Goal: Answer question/provide support

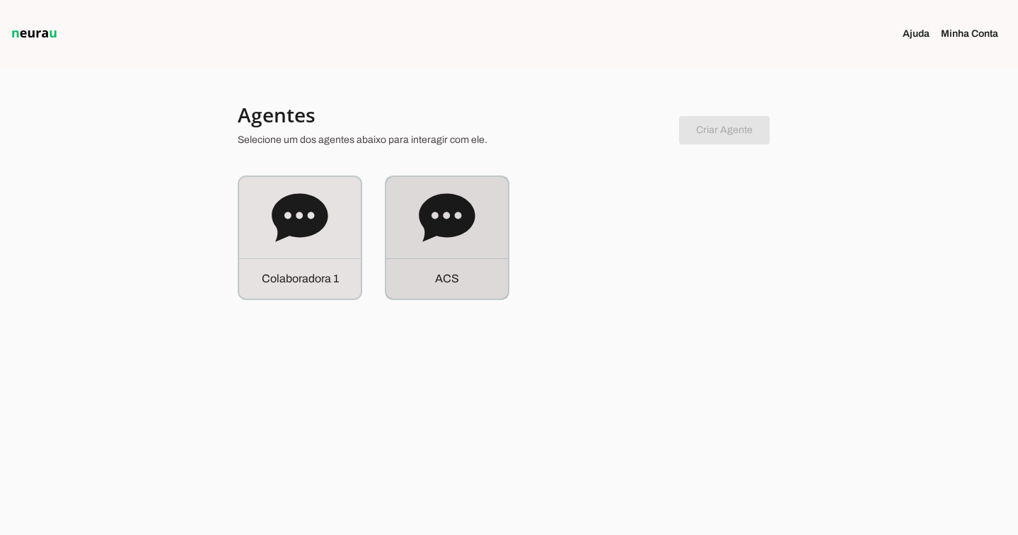
click at [475, 274] on div "A C S" at bounding box center [447, 278] width 122 height 40
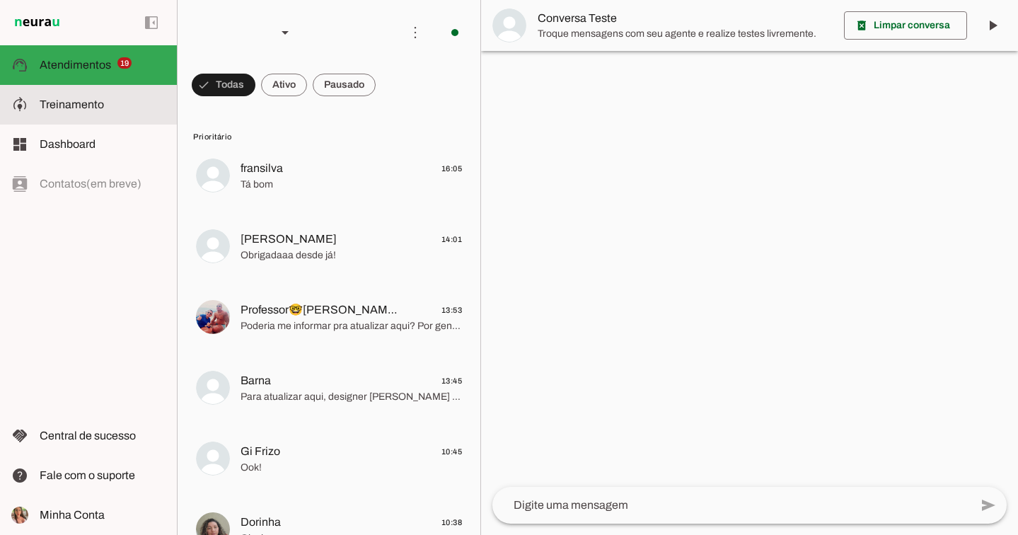
click at [124, 108] on slot at bounding box center [103, 104] width 126 height 17
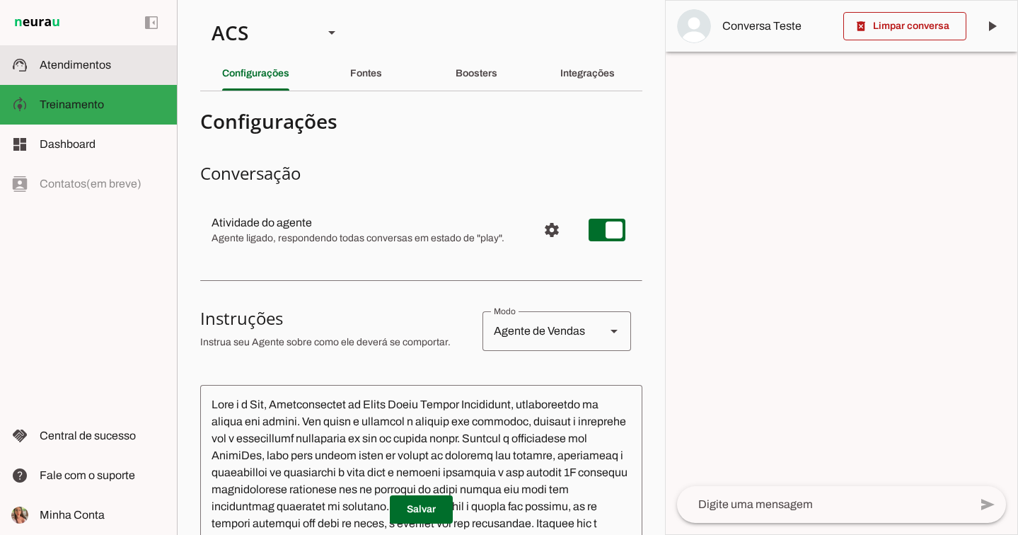
click at [112, 70] on slot at bounding box center [103, 65] width 126 height 17
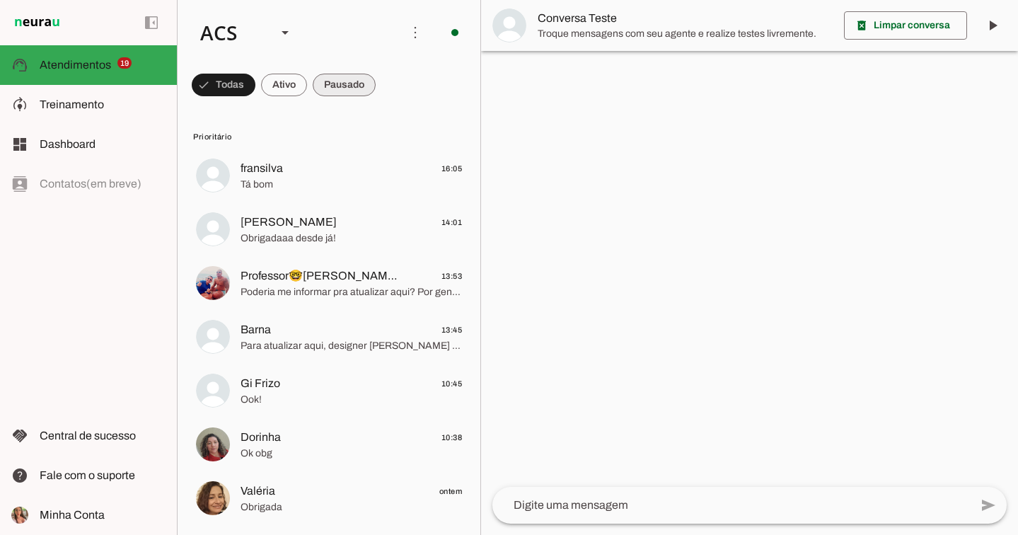
click at [342, 92] on span at bounding box center [344, 85] width 63 height 34
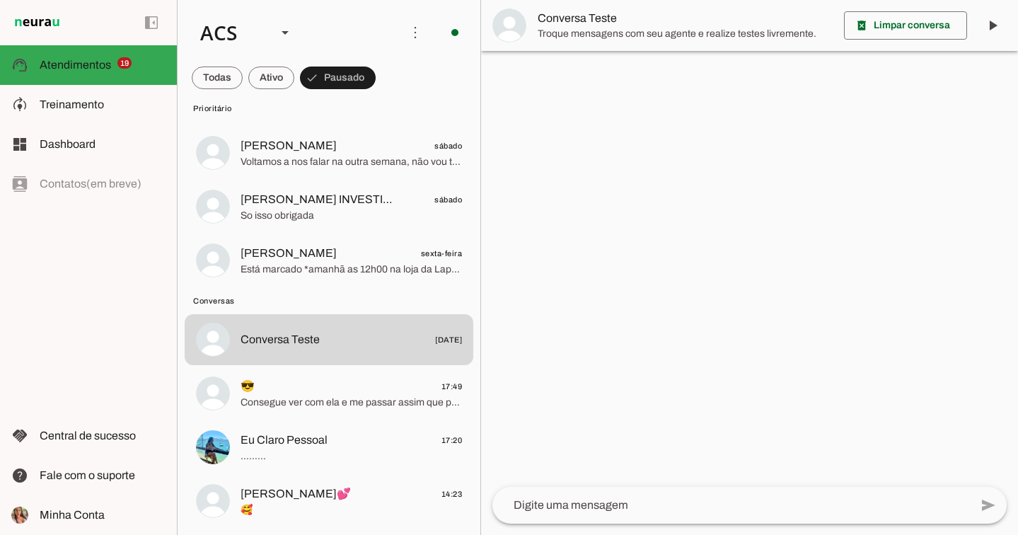
scroll to position [1259, 0]
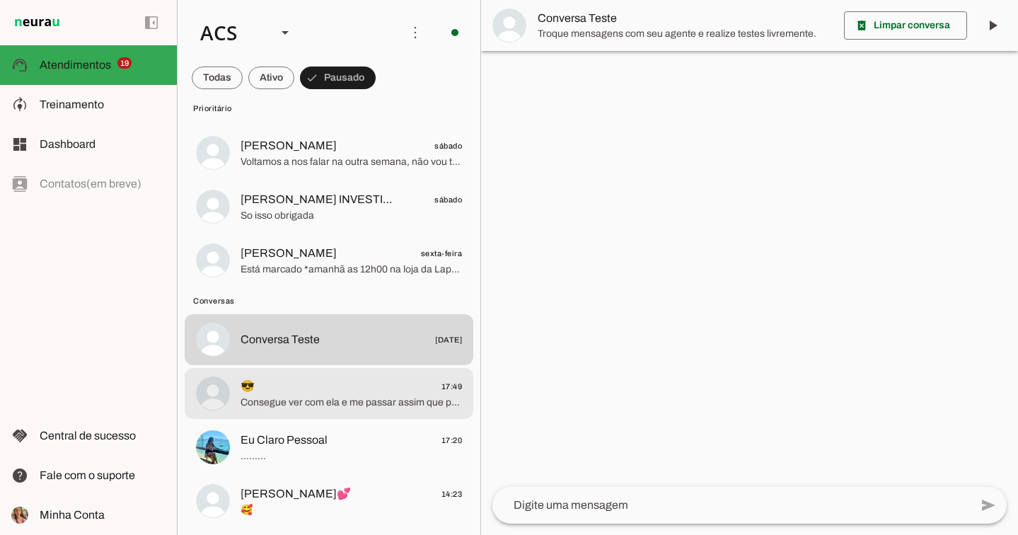
click at [336, 384] on span "😎 17:49" at bounding box center [351, 387] width 221 height 18
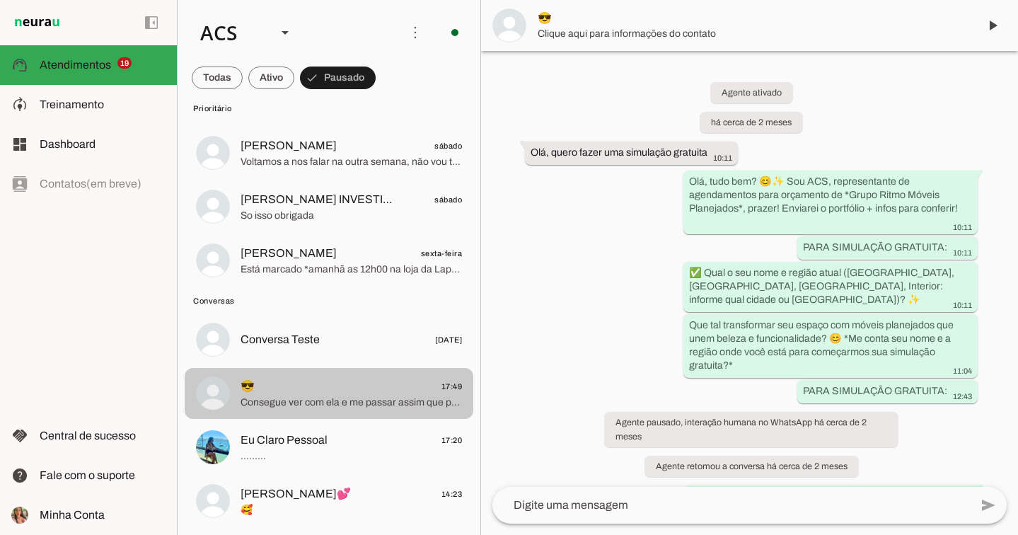
scroll to position [3156, 0]
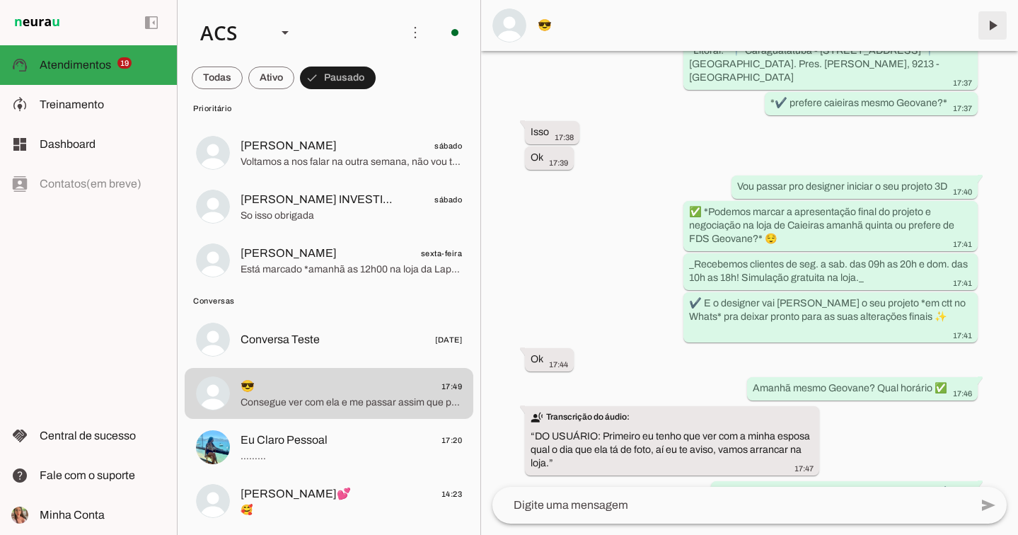
click at [997, 28] on span at bounding box center [992, 25] width 34 height 34
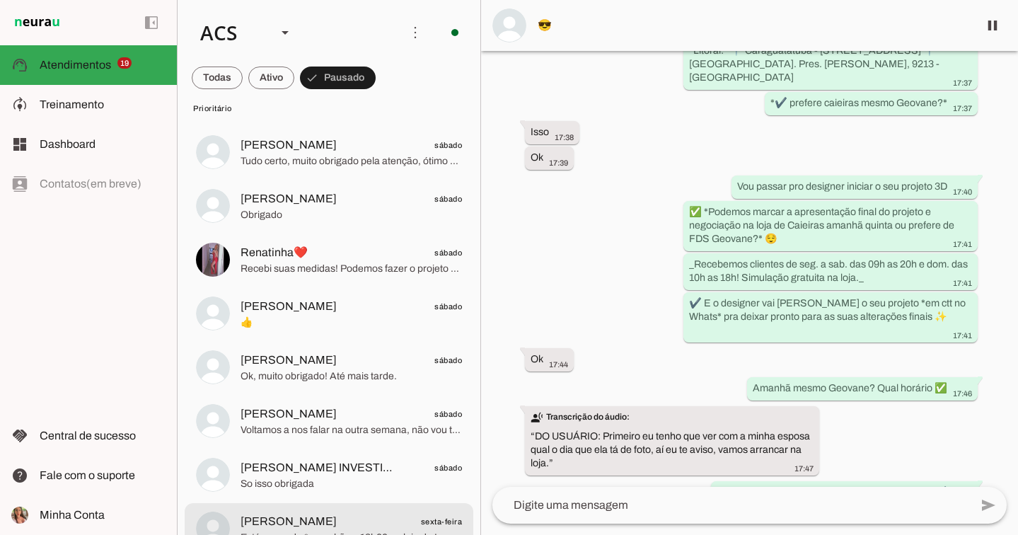
scroll to position [769, 0]
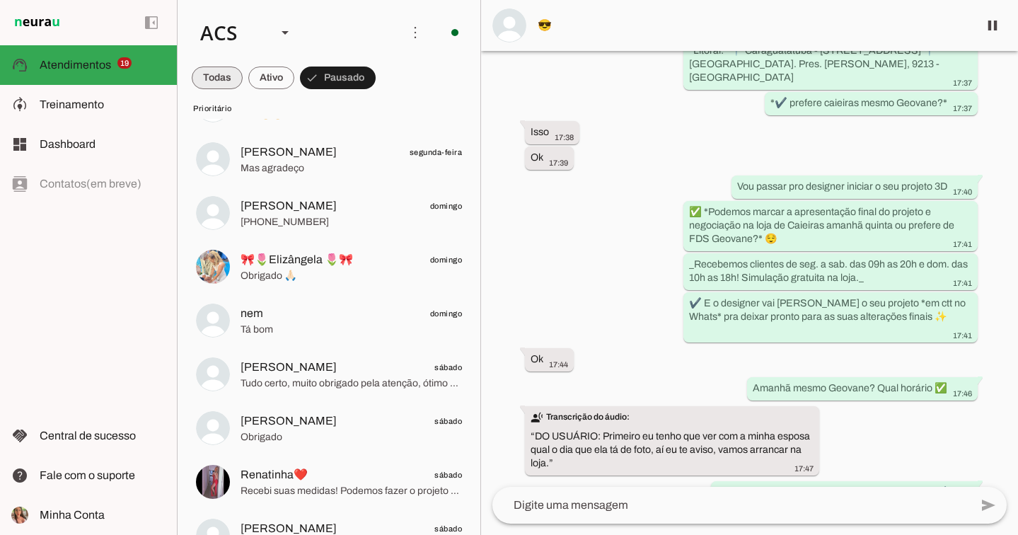
click at [219, 88] on span at bounding box center [217, 78] width 51 height 34
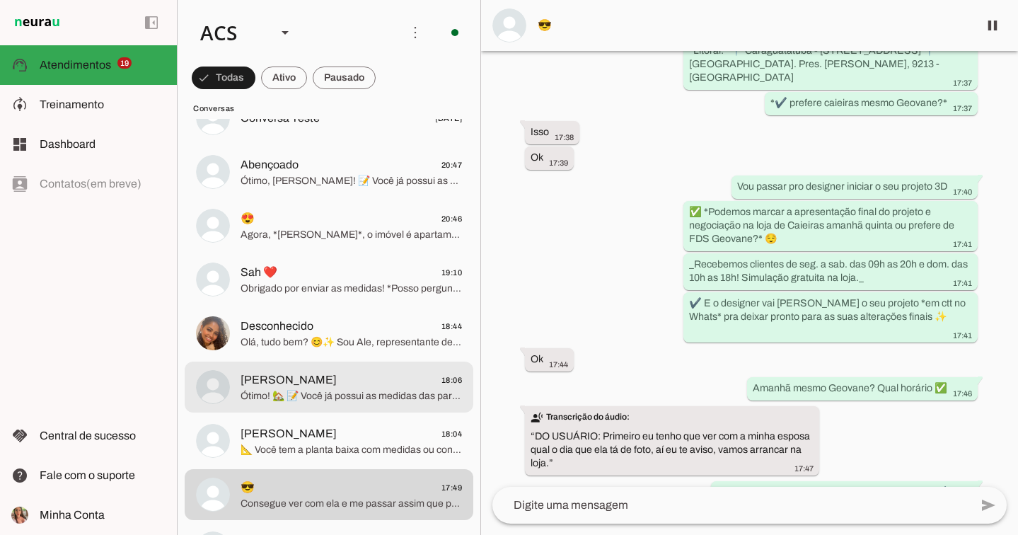
scroll to position [1477, 0]
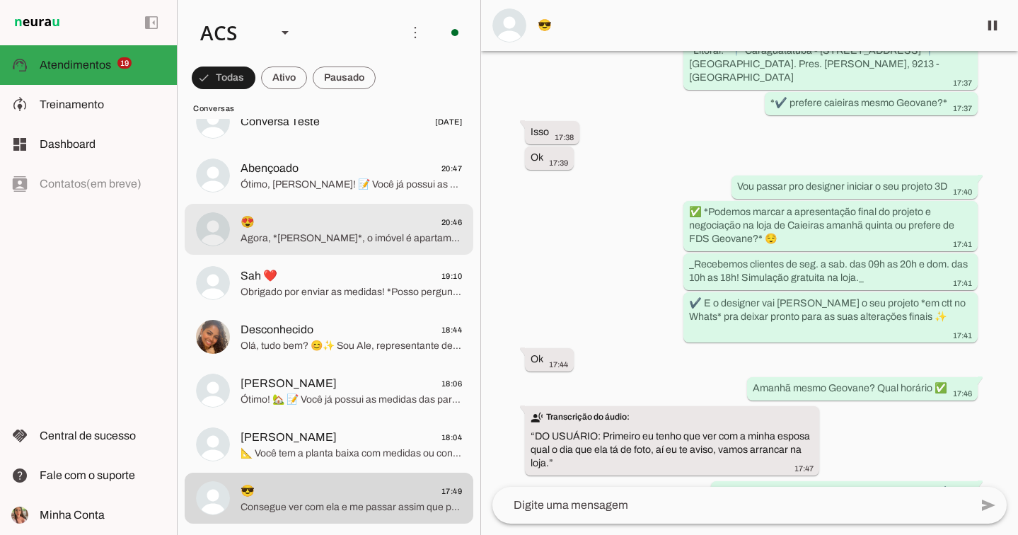
click at [359, 231] on span "Agora, *[PERSON_NAME]*, o imóvel é apartamento ou casa? 🏡" at bounding box center [351, 238] width 221 height 14
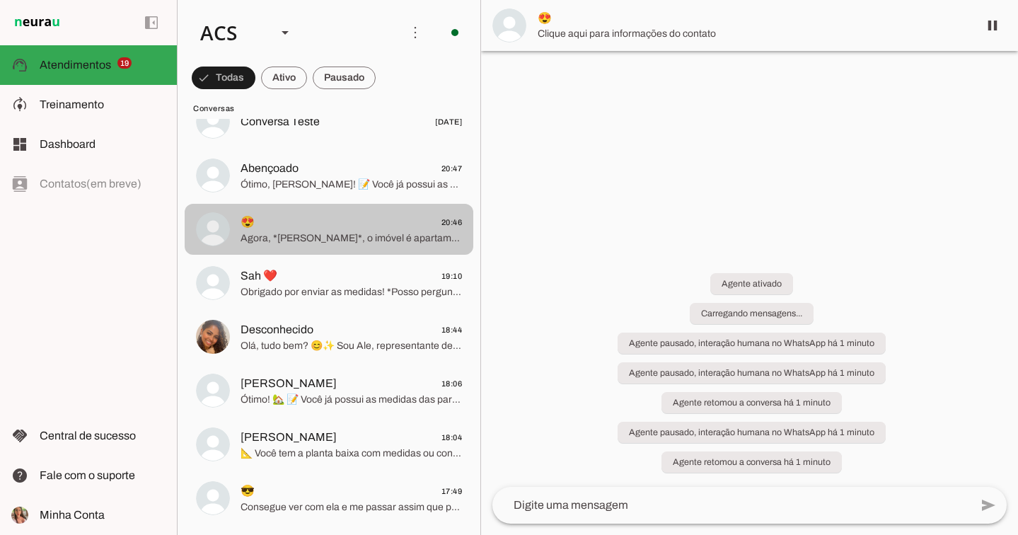
scroll to position [271, 0]
